Goal: Task Accomplishment & Management: Manage account settings

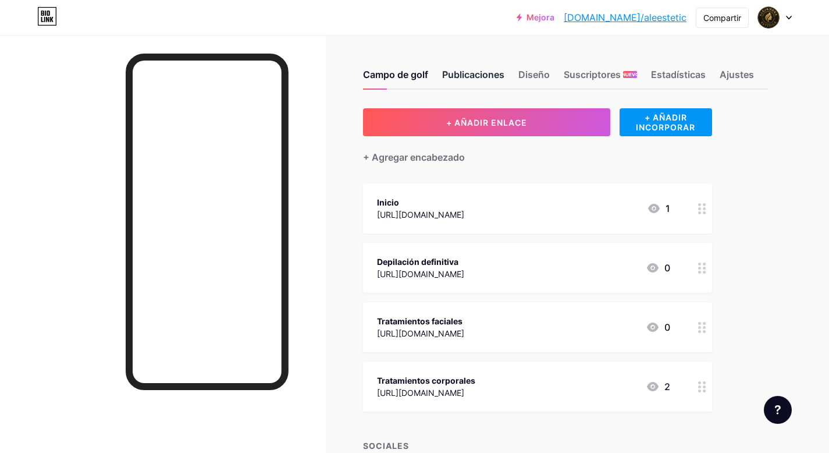
click at [464, 70] on font "Publicaciones" at bounding box center [473, 75] width 62 height 12
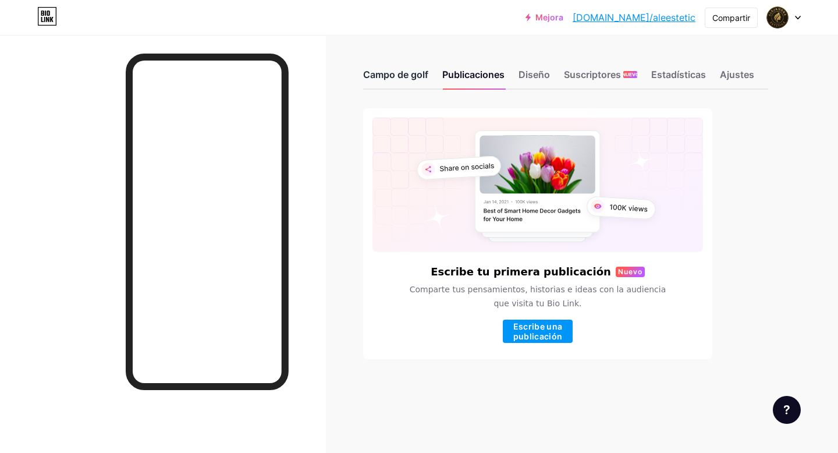
click at [401, 76] on font "Campo de golf" at bounding box center [395, 75] width 65 height 12
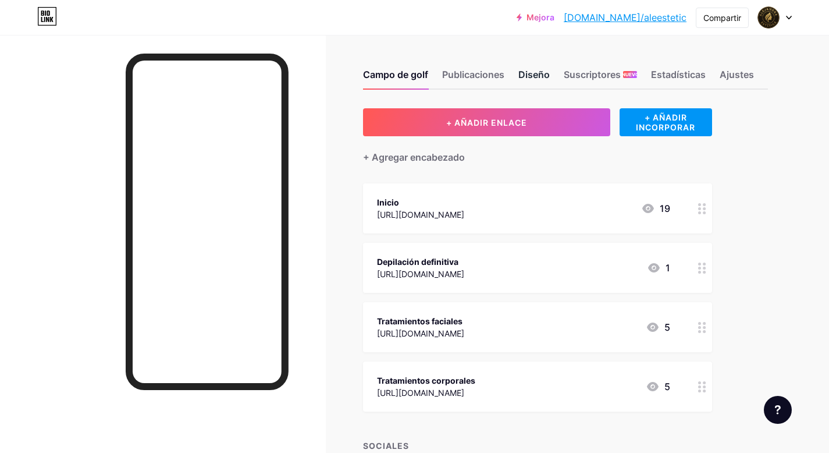
click at [539, 78] on font "Diseño" at bounding box center [533, 75] width 31 height 12
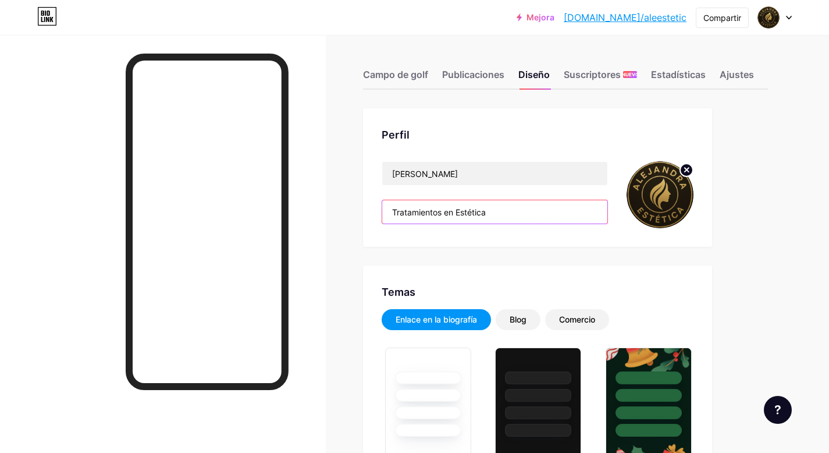
drag, startPoint x: 499, startPoint y: 208, endPoint x: 383, endPoint y: 206, distance: 116.3
click at [389, 205] on input "Tratamientos en Estética" at bounding box center [494, 211] width 225 height 23
type input "#e5e5d7"
type input "#d8edf3"
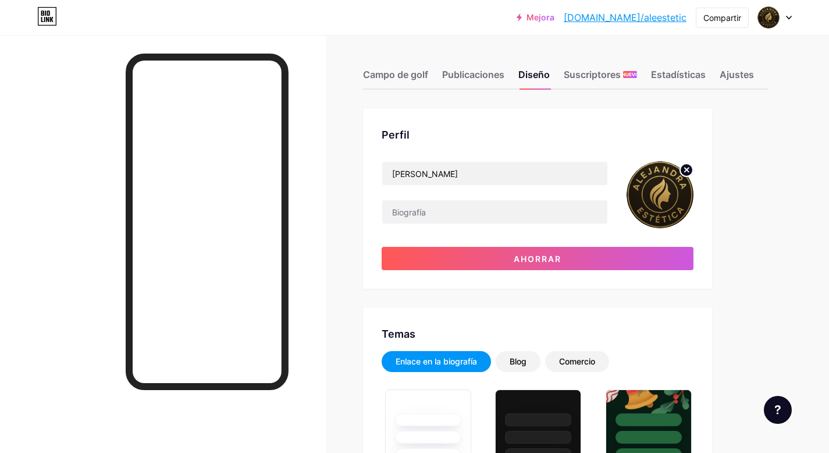
click at [503, 131] on div "Perfil" at bounding box center [538, 135] width 312 height 16
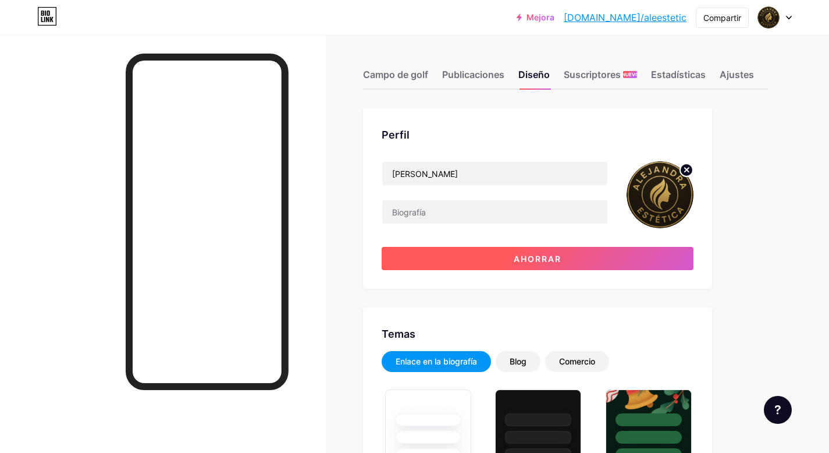
click at [557, 259] on font "Ahorrar" at bounding box center [538, 259] width 48 height 10
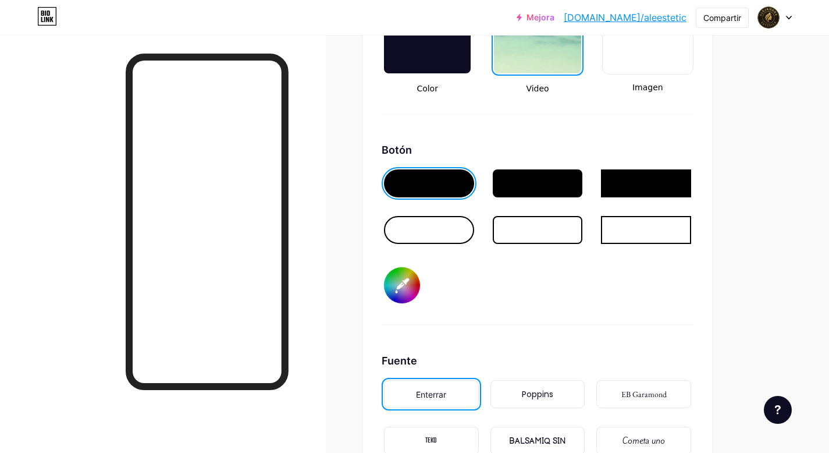
scroll to position [1891, 0]
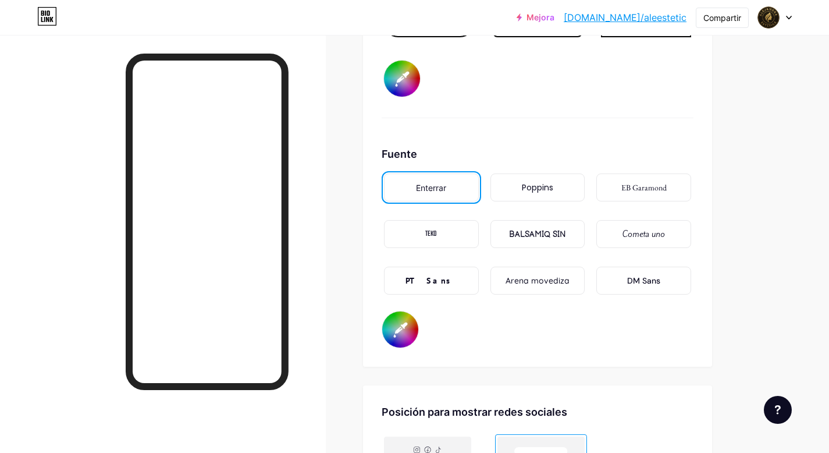
click at [639, 235] on font "Cometa uno" at bounding box center [643, 234] width 42 height 12
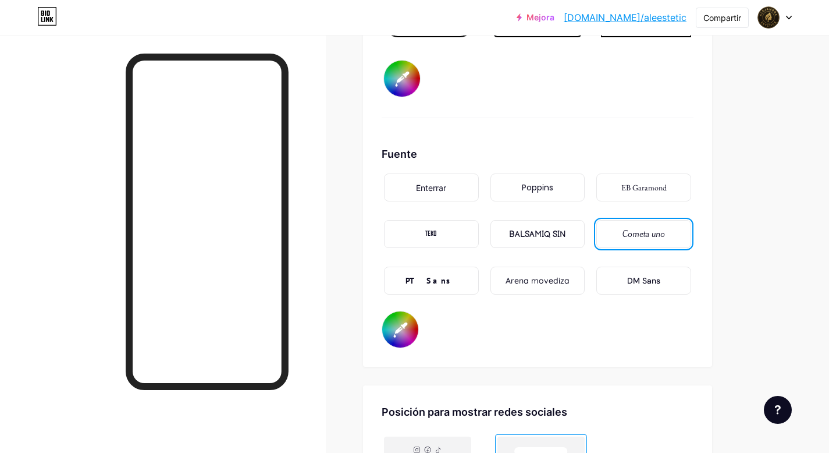
click at [401, 326] on input "#d8edf3" at bounding box center [400, 329] width 36 height 36
type input "#202222"
click at [560, 232] on font "BALSAMIQ SIN" at bounding box center [537, 234] width 57 height 10
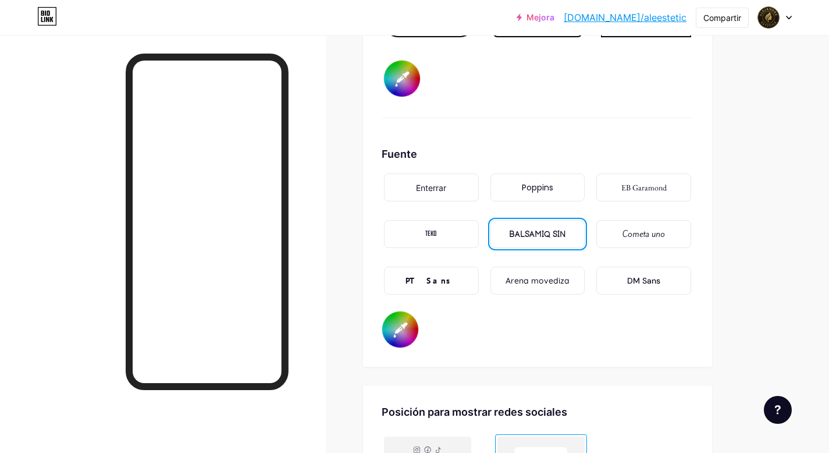
click at [454, 280] on div "PT Sans" at bounding box center [431, 280] width 95 height 28
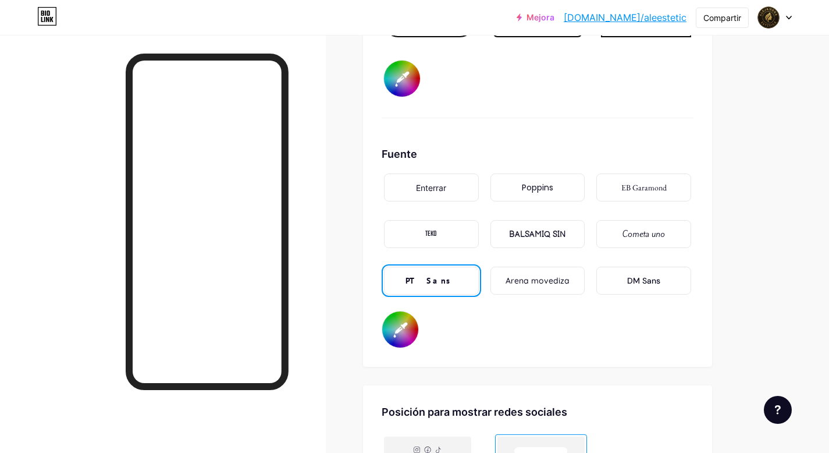
click at [644, 279] on font "DM Sans" at bounding box center [643, 280] width 33 height 10
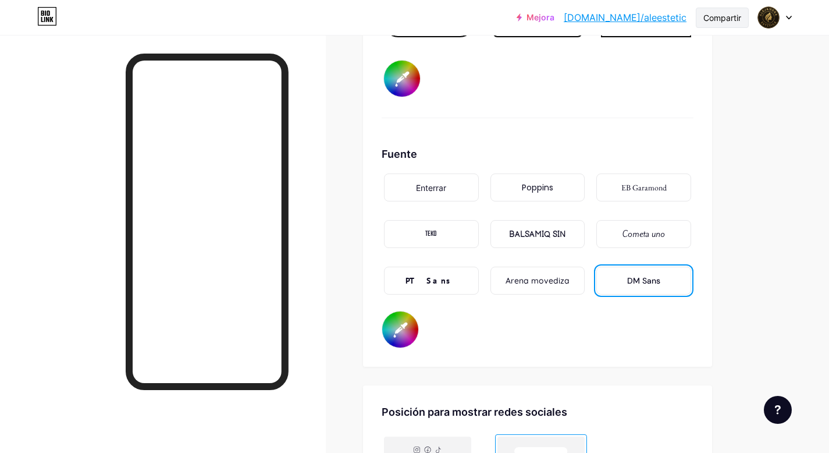
click at [728, 16] on font "Compartir" at bounding box center [722, 18] width 38 height 10
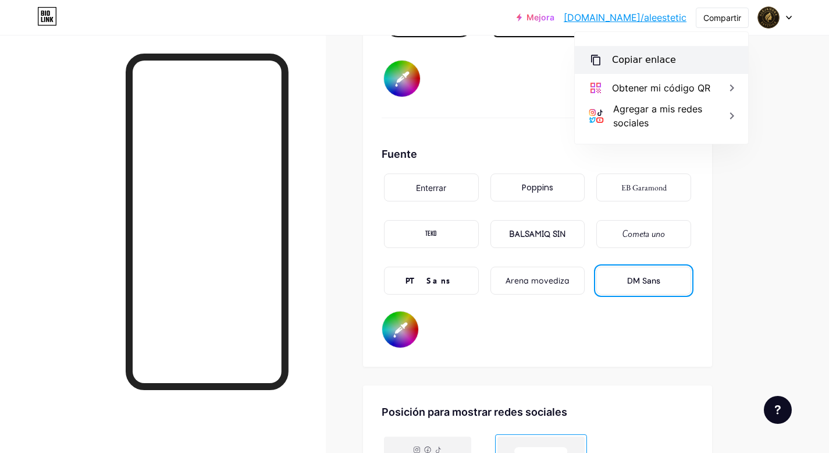
click at [644, 62] on font "Copiar enlace" at bounding box center [644, 59] width 64 height 11
